Goal: Task Accomplishment & Management: Manage account settings

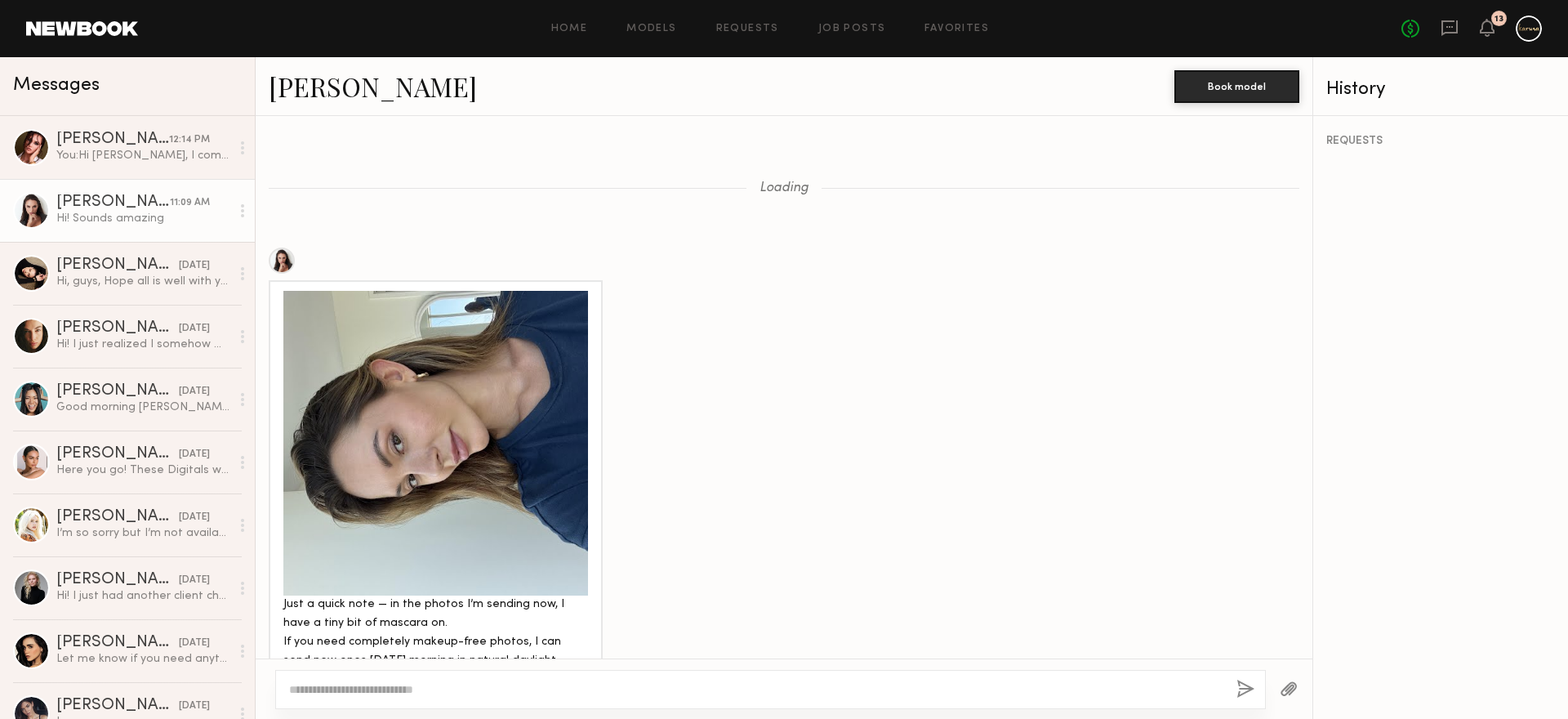
scroll to position [1564, 0]
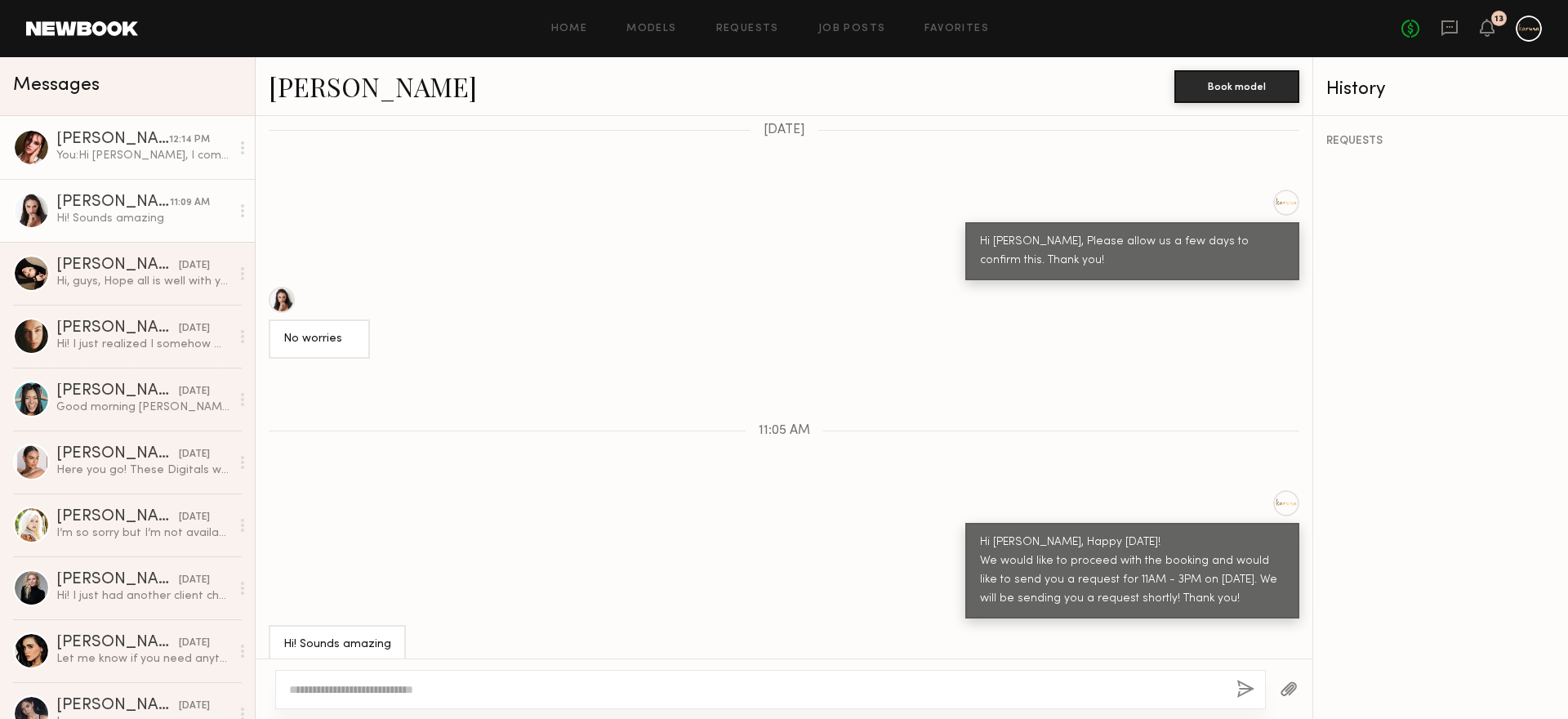
click at [146, 145] on div "[PERSON_NAME]" at bounding box center [113, 139] width 113 height 17
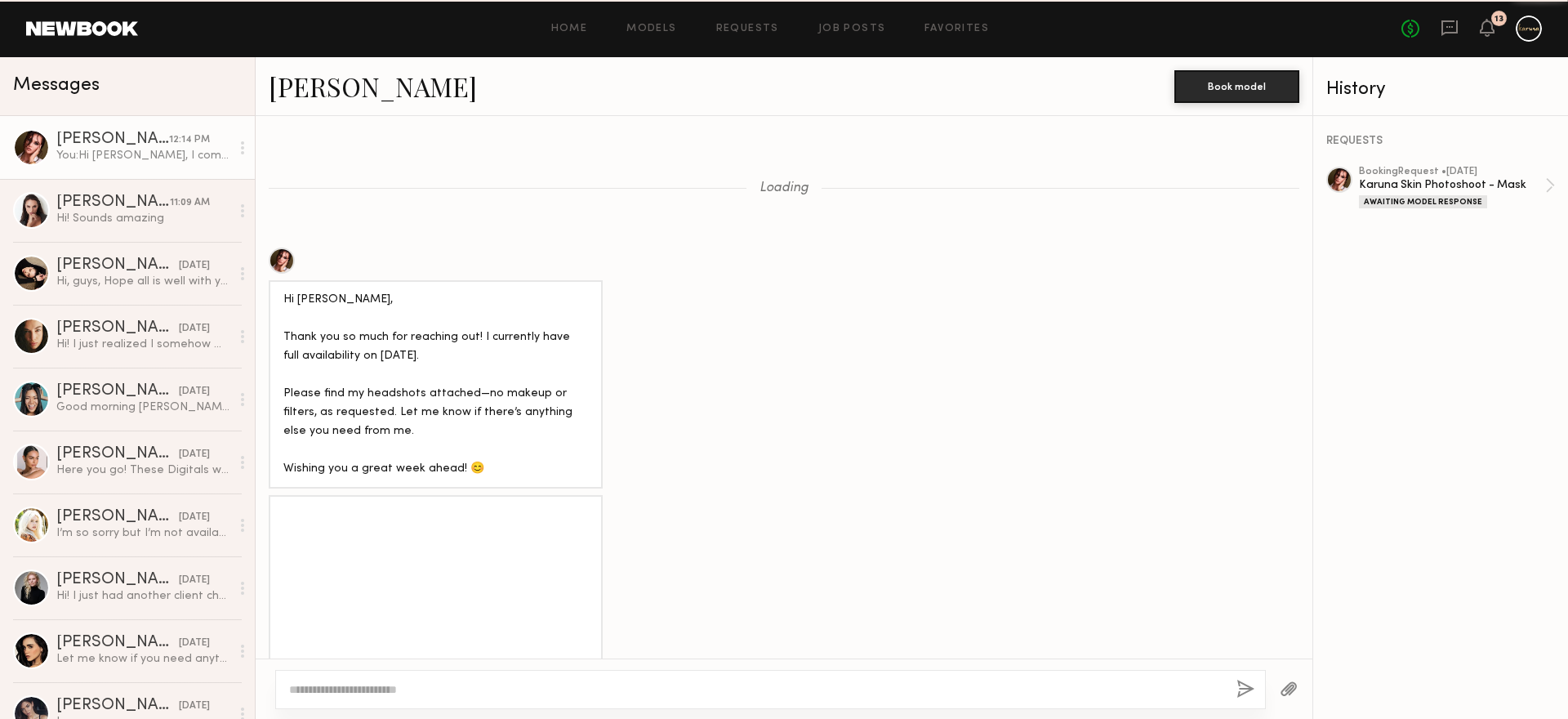
scroll to position [1831, 0]
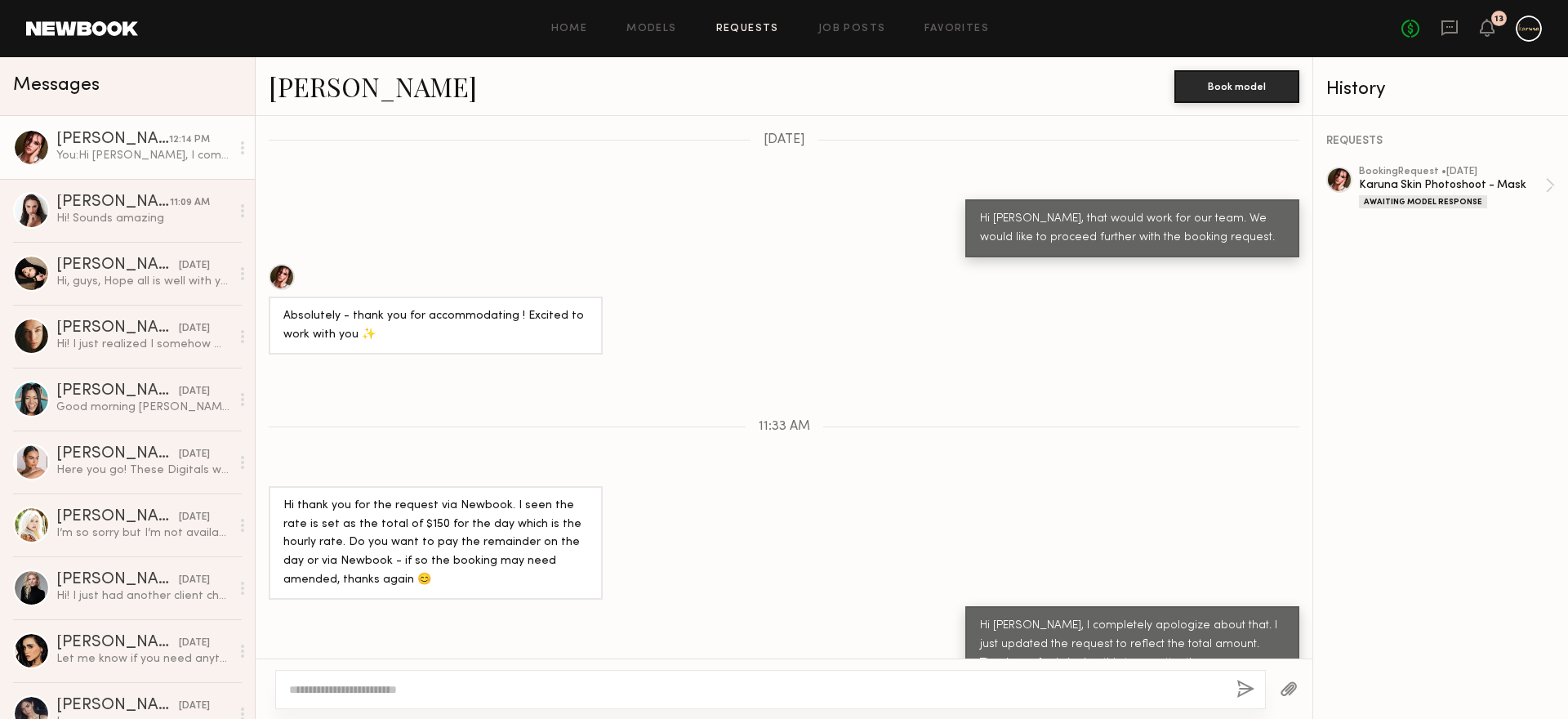
click at [746, 33] on link "Requests" at bounding box center [747, 29] width 63 height 11
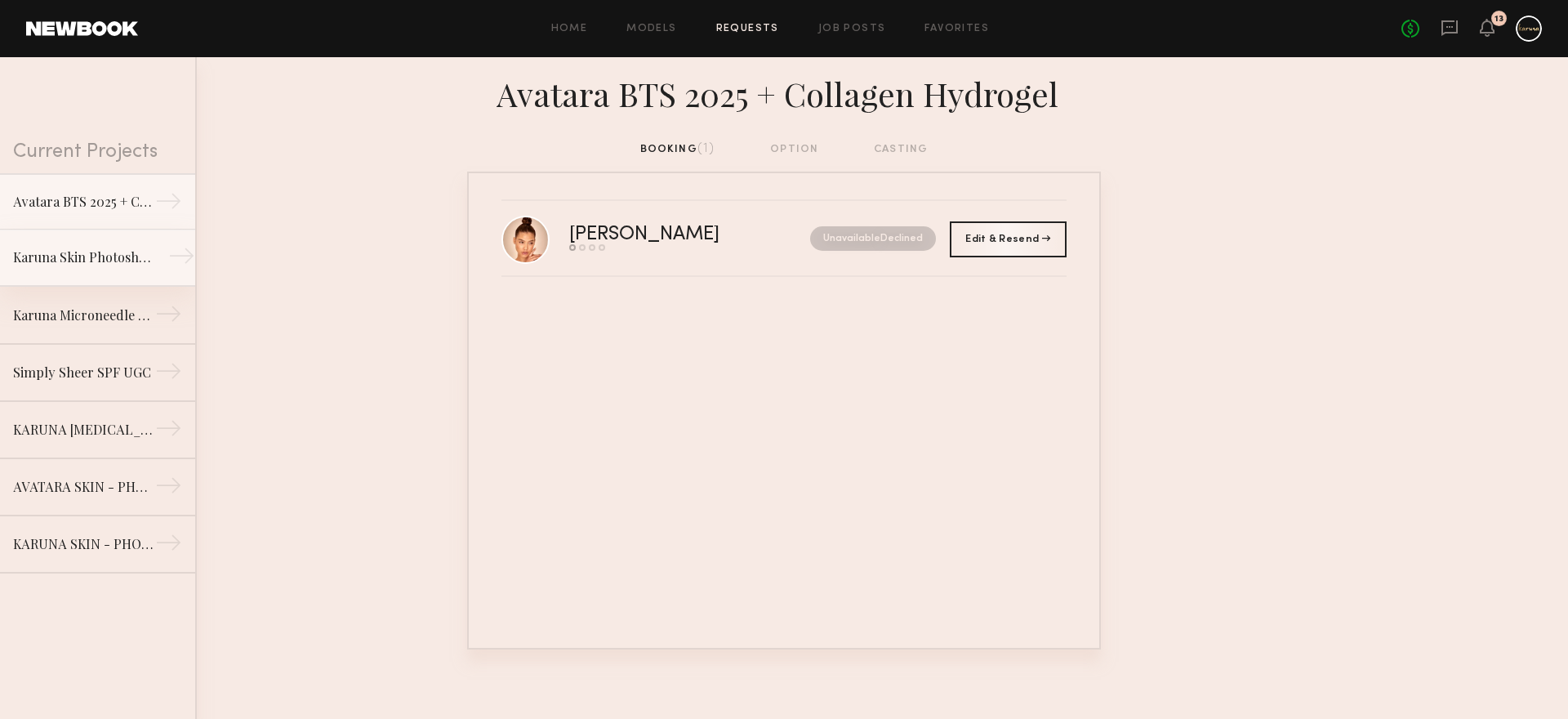
click at [111, 262] on div "Karuna Skin Photoshoot - Mask" at bounding box center [84, 258] width 142 height 20
